Goal: Transaction & Acquisition: Book appointment/travel/reservation

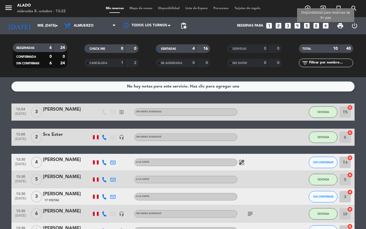
click at [326, 26] on icon "add_box" at bounding box center [325, 25] width 7 height 7
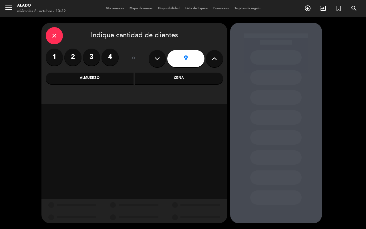
click at [56, 34] on icon "close" at bounding box center [54, 35] width 7 height 7
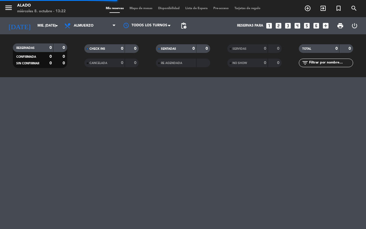
click at [317, 27] on icon "looks_6" at bounding box center [315, 25] width 7 height 7
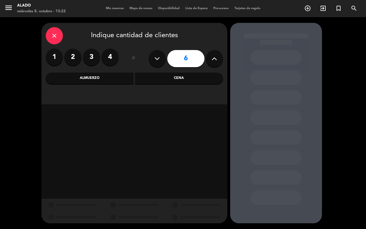
click at [172, 69] on div "close Indique cantidad de clientes 1 2 3 4 ó 6 Almuerzo Cena" at bounding box center [134, 63] width 186 height 81
click at [170, 75] on div "Cena" at bounding box center [179, 78] width 88 height 11
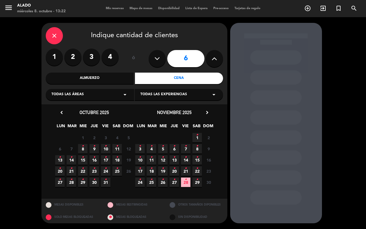
click at [106, 149] on icon "•" at bounding box center [106, 145] width 2 height 9
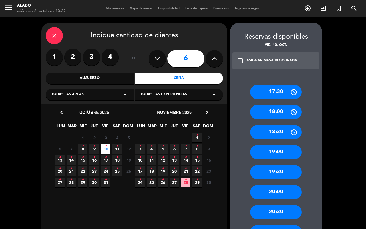
scroll to position [36, 0]
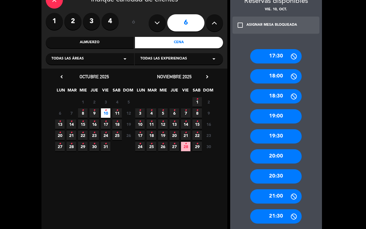
click at [281, 181] on div "20:30" at bounding box center [275, 176] width 51 height 14
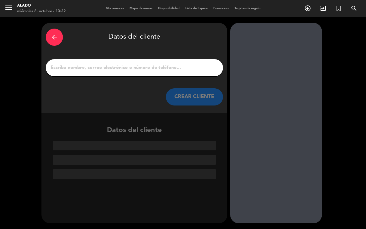
scroll to position [0, 0]
click at [131, 69] on input "1" at bounding box center [134, 68] width 169 height 8
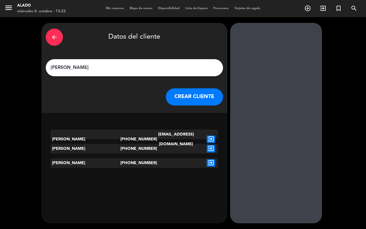
type input "[PERSON_NAME]"
click at [207, 135] on icon "exit_to_app" at bounding box center [211, 138] width 8 height 7
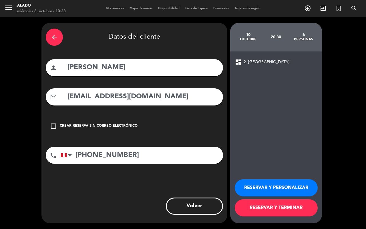
click at [287, 206] on button "RESERVAR Y TERMINAR" at bounding box center [276, 207] width 83 height 17
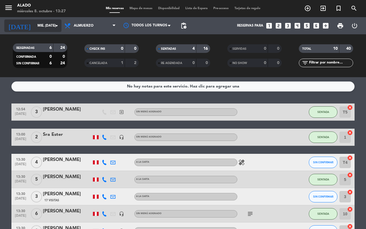
click at [61, 27] on input "mié. [DATE]" at bounding box center [57, 26] width 45 height 10
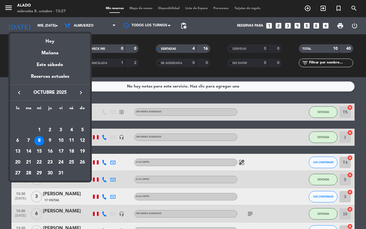
click at [72, 29] on div at bounding box center [183, 114] width 366 height 229
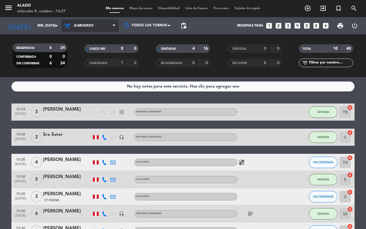
click at [77, 24] on span "Almuerzo" at bounding box center [84, 26] width 20 height 4
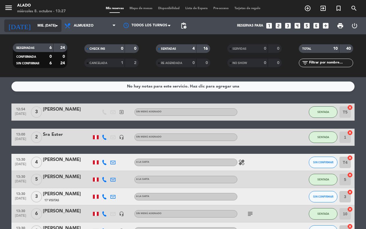
click at [35, 26] on input "mié. [DATE]" at bounding box center [57, 26] width 45 height 10
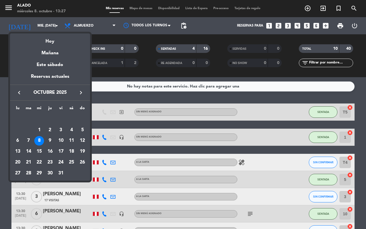
click at [78, 25] on div at bounding box center [183, 114] width 366 height 229
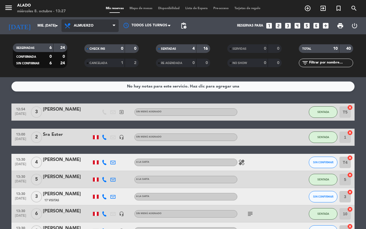
click at [88, 25] on span "Almuerzo" at bounding box center [84, 26] width 20 height 4
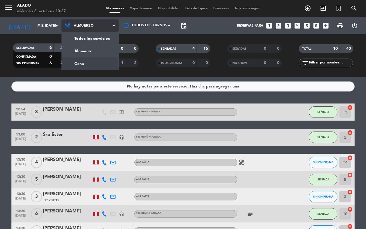
click at [97, 59] on div "menu Alado miércoles 8. octubre - 13:27 Mis reservas Mapa de mesas Disponibilid…" at bounding box center [183, 38] width 366 height 77
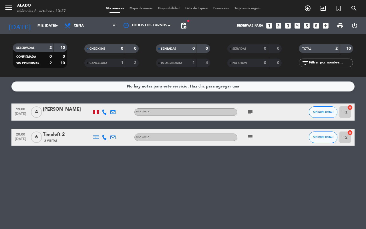
click at [131, 177] on div "No hay notas para este servicio. Haz clic para agregar una 19:00 [DATE] 4 Anavi…" at bounding box center [183, 153] width 366 height 152
